Goal: Information Seeking & Learning: Learn about a topic

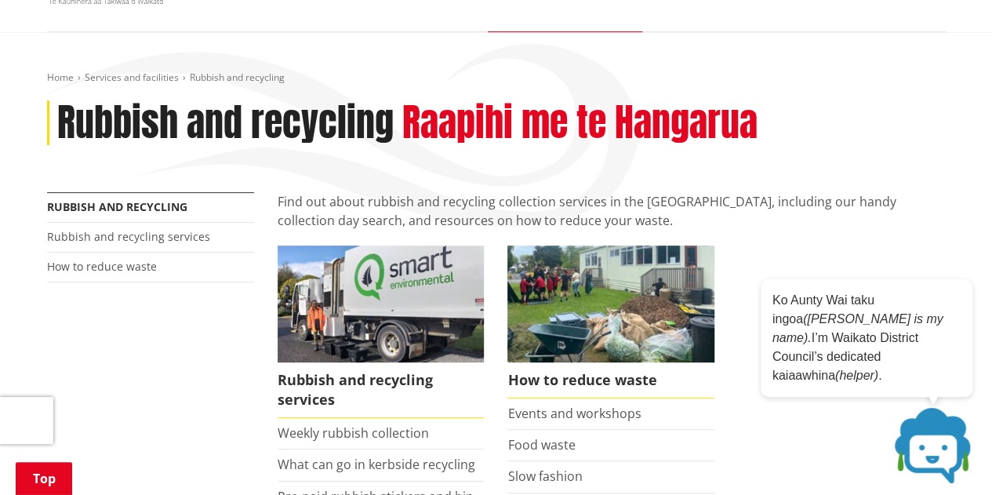
scroll to position [169, 0]
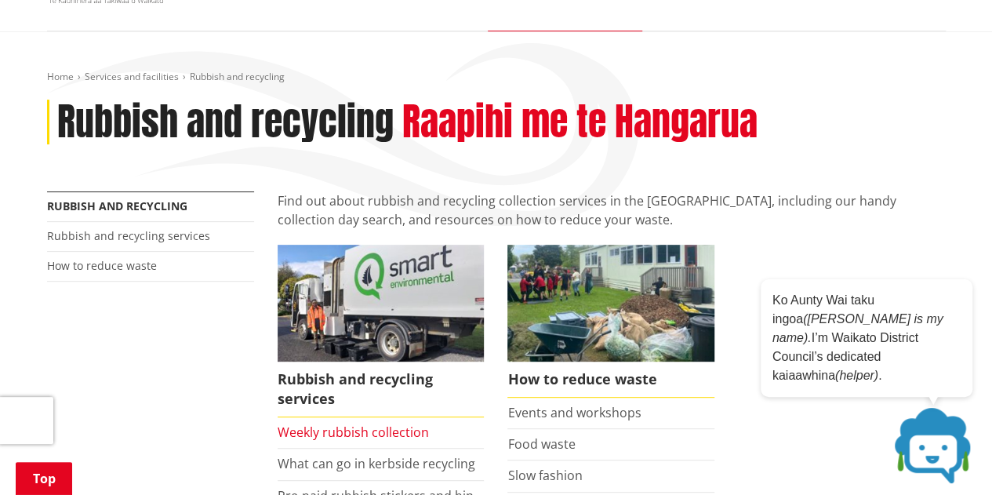
click at [376, 427] on link "Weekly rubbish collection" at bounding box center [353, 431] width 151 height 17
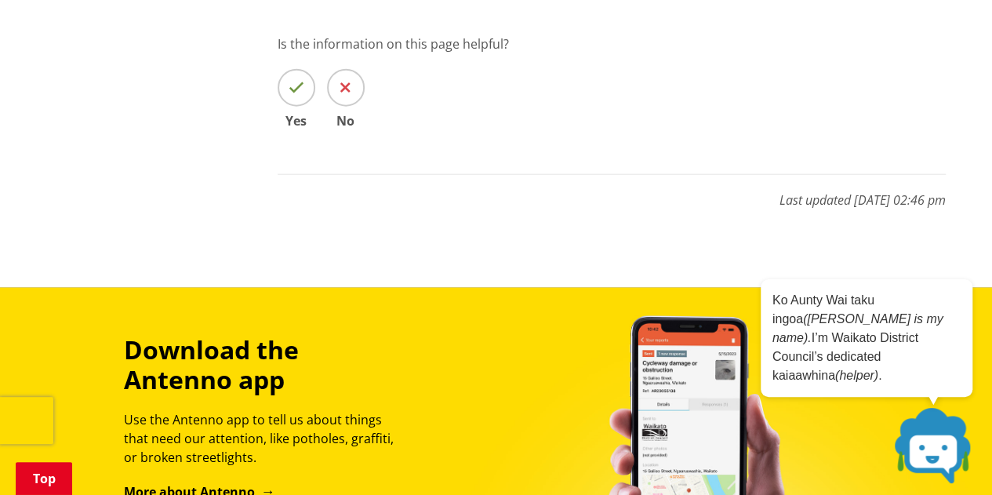
scroll to position [1838, 0]
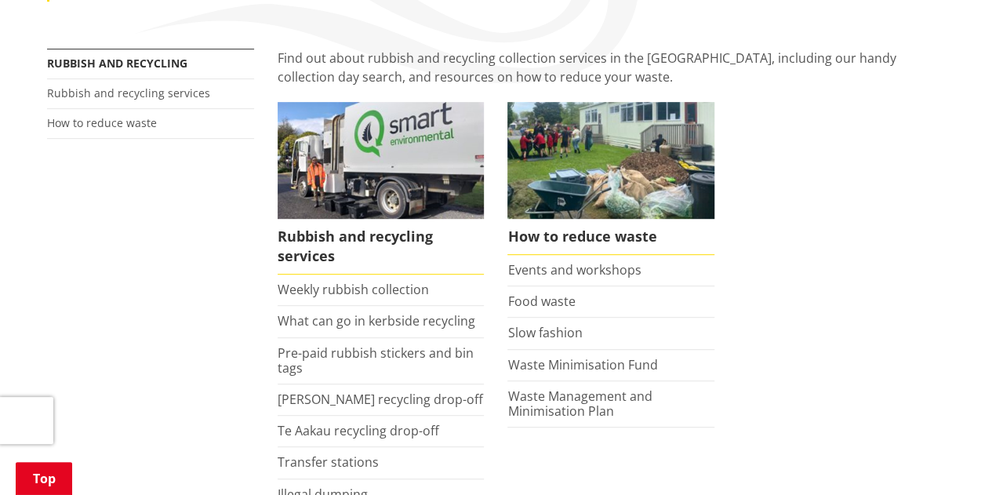
scroll to position [318, 0]
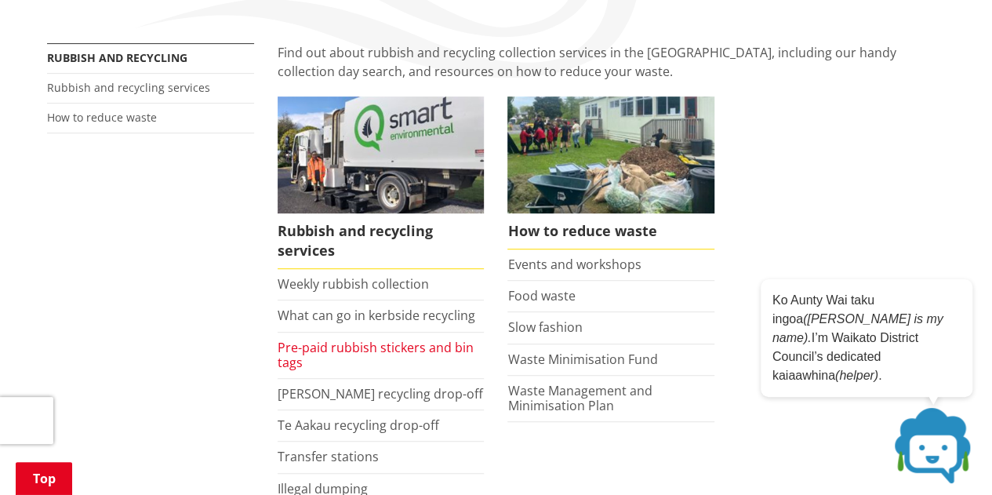
click at [373, 346] on link "Pre-paid rubbish stickers and bin tags" at bounding box center [376, 355] width 196 height 32
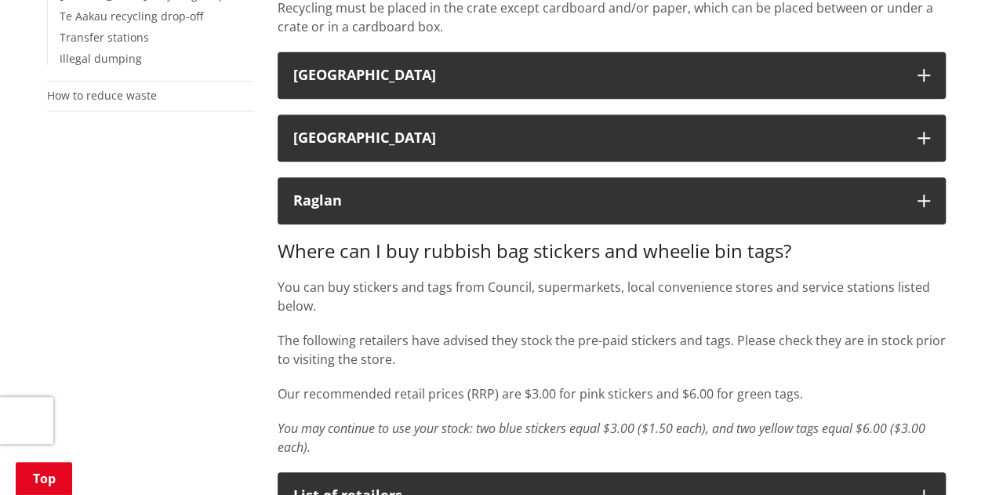
scroll to position [522, 0]
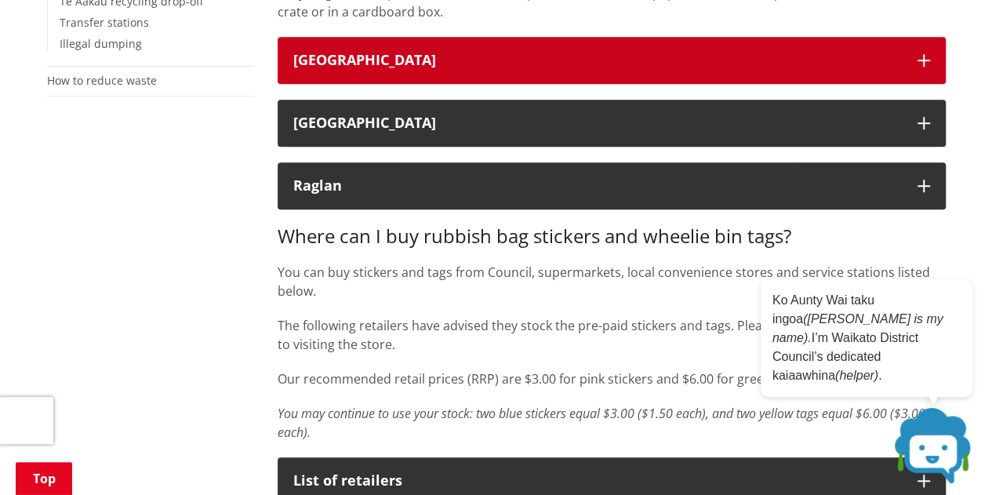
click at [387, 62] on div "[GEOGRAPHIC_DATA]" at bounding box center [597, 61] width 609 height 16
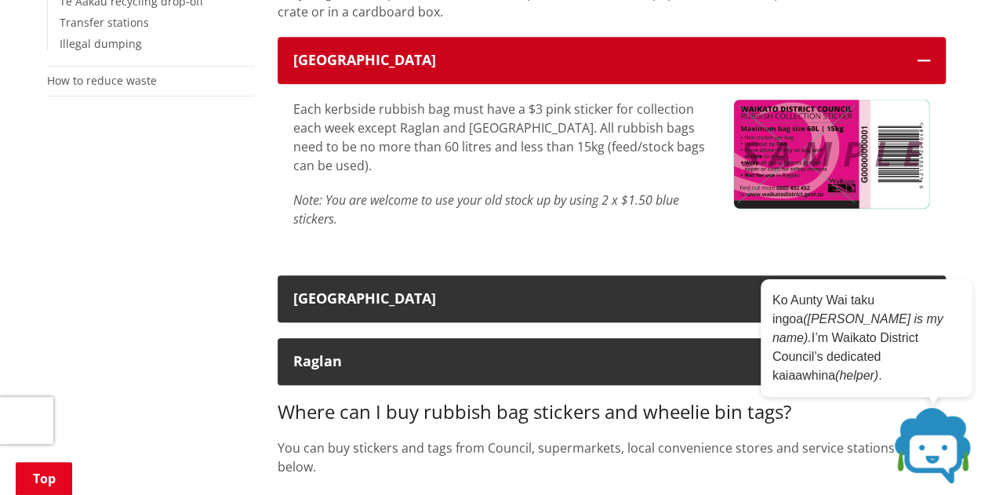
click at [387, 62] on div "[GEOGRAPHIC_DATA]" at bounding box center [597, 61] width 609 height 16
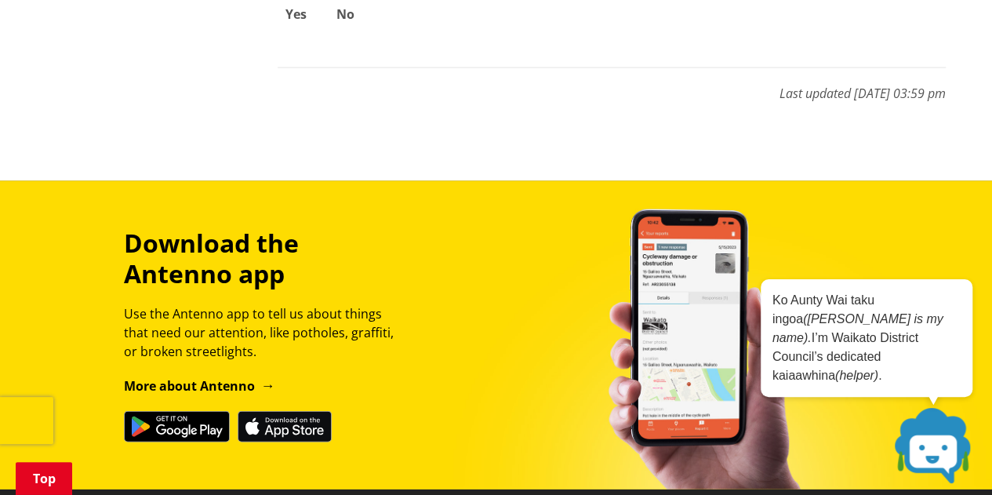
scroll to position [1587, 0]
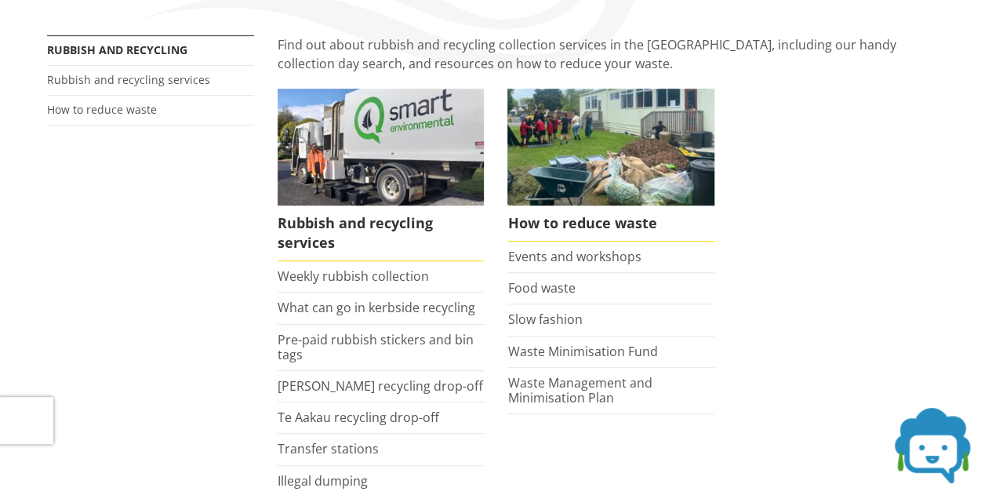
scroll to position [331, 0]
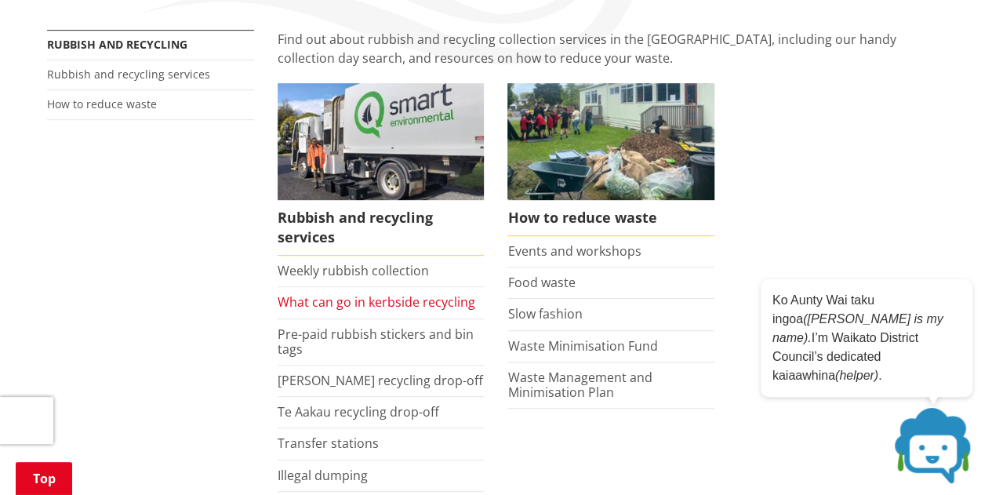
click at [312, 300] on link "What can go in kerbside recycling" at bounding box center [377, 301] width 198 height 17
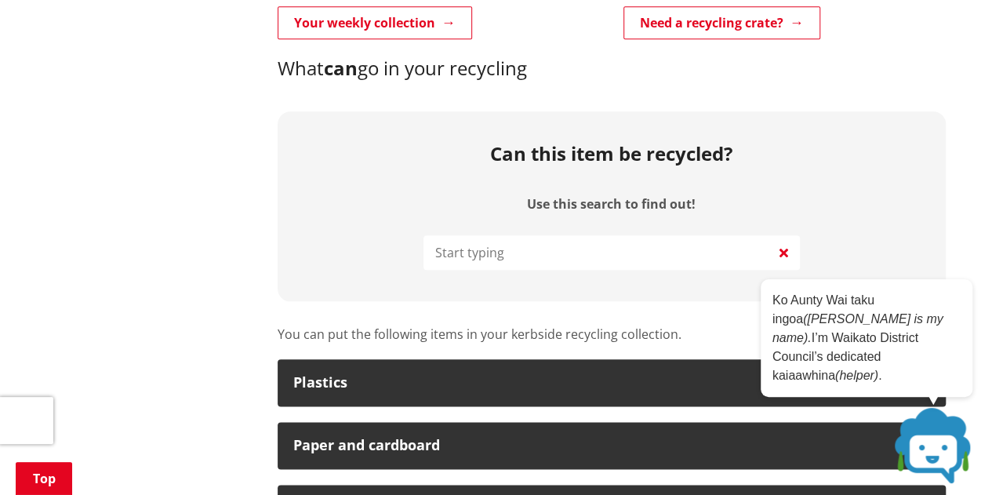
scroll to position [748, 0]
